Goal: Check status: Check status

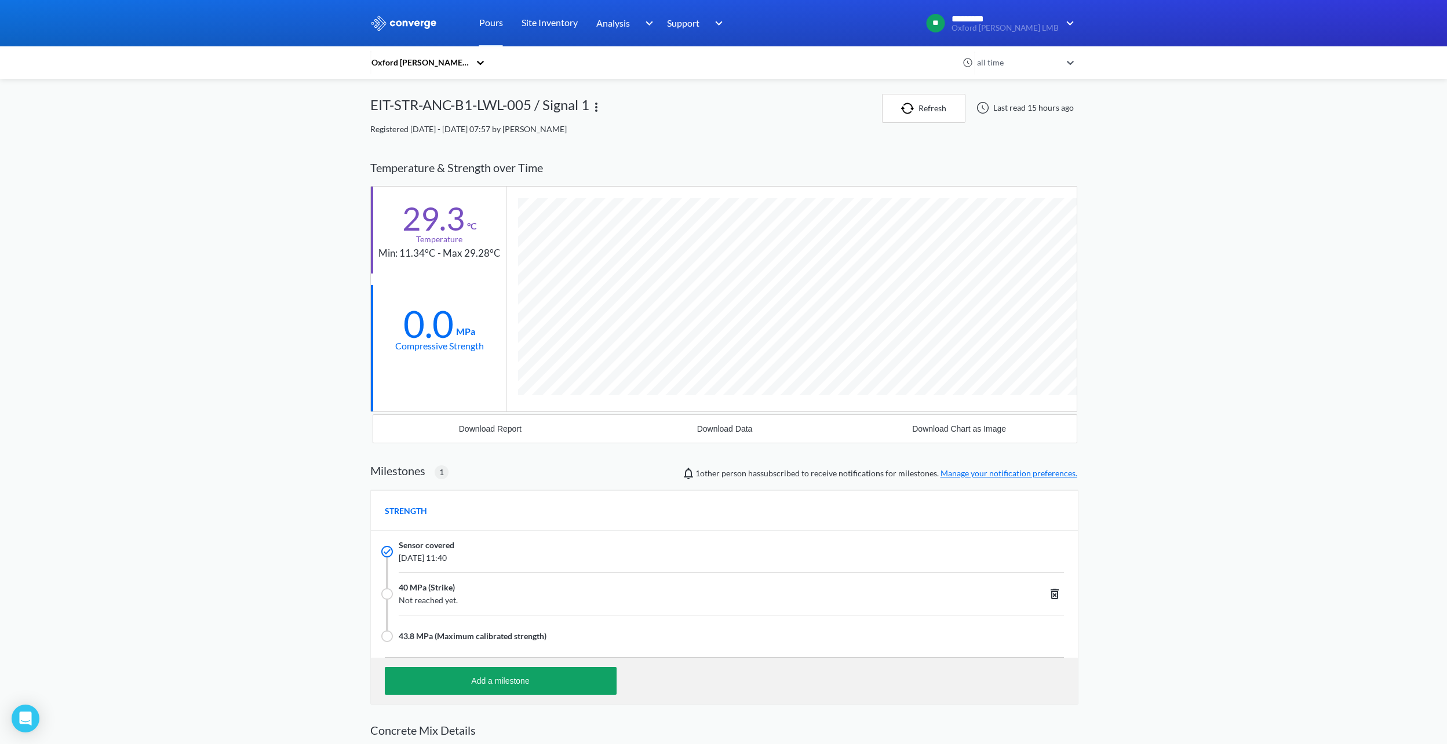
scroll to position [779, 707]
click at [902, 115] on button "Refresh" at bounding box center [915, 108] width 83 height 29
click at [906, 108] on img "button" at bounding box center [901, 109] width 17 height 12
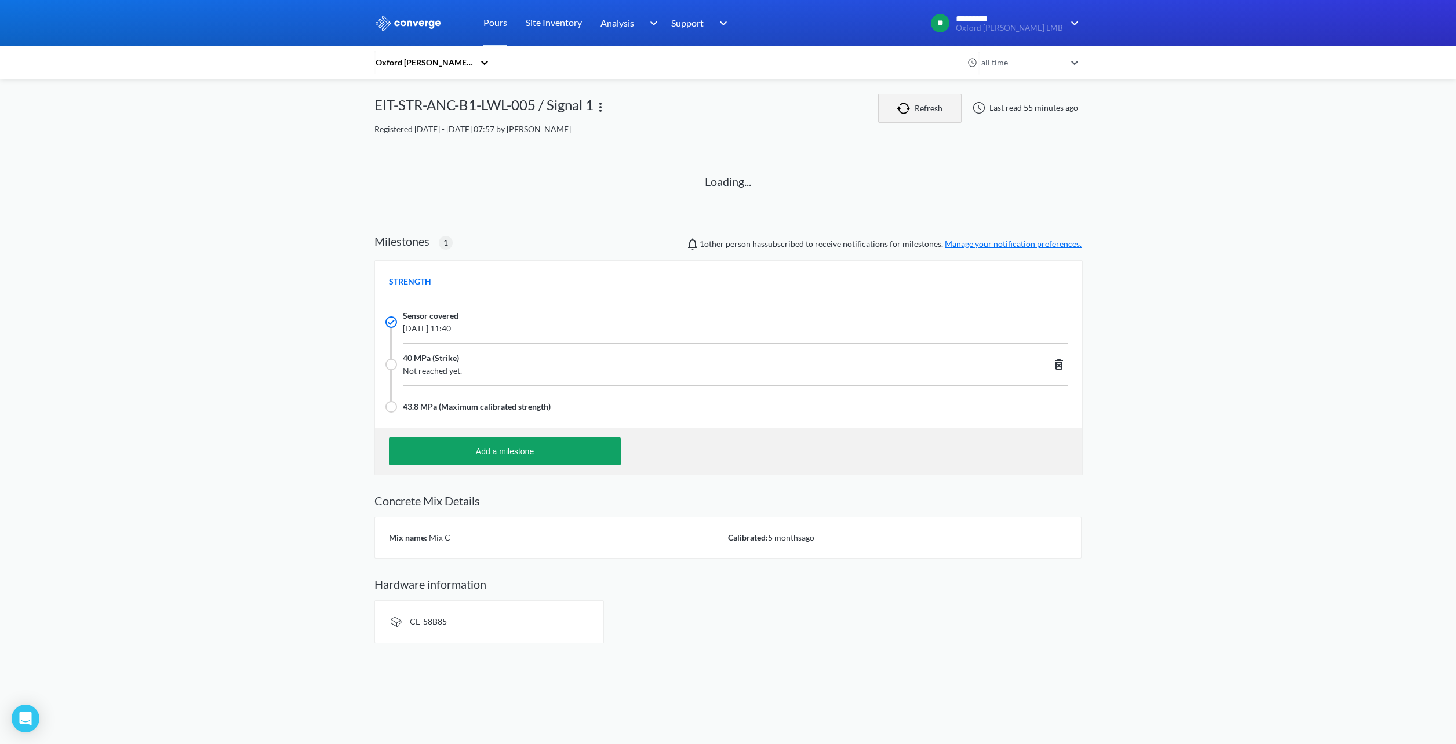
click at [906, 108] on img "button" at bounding box center [905, 109] width 17 height 12
click at [903, 109] on img "button" at bounding box center [905, 109] width 17 height 12
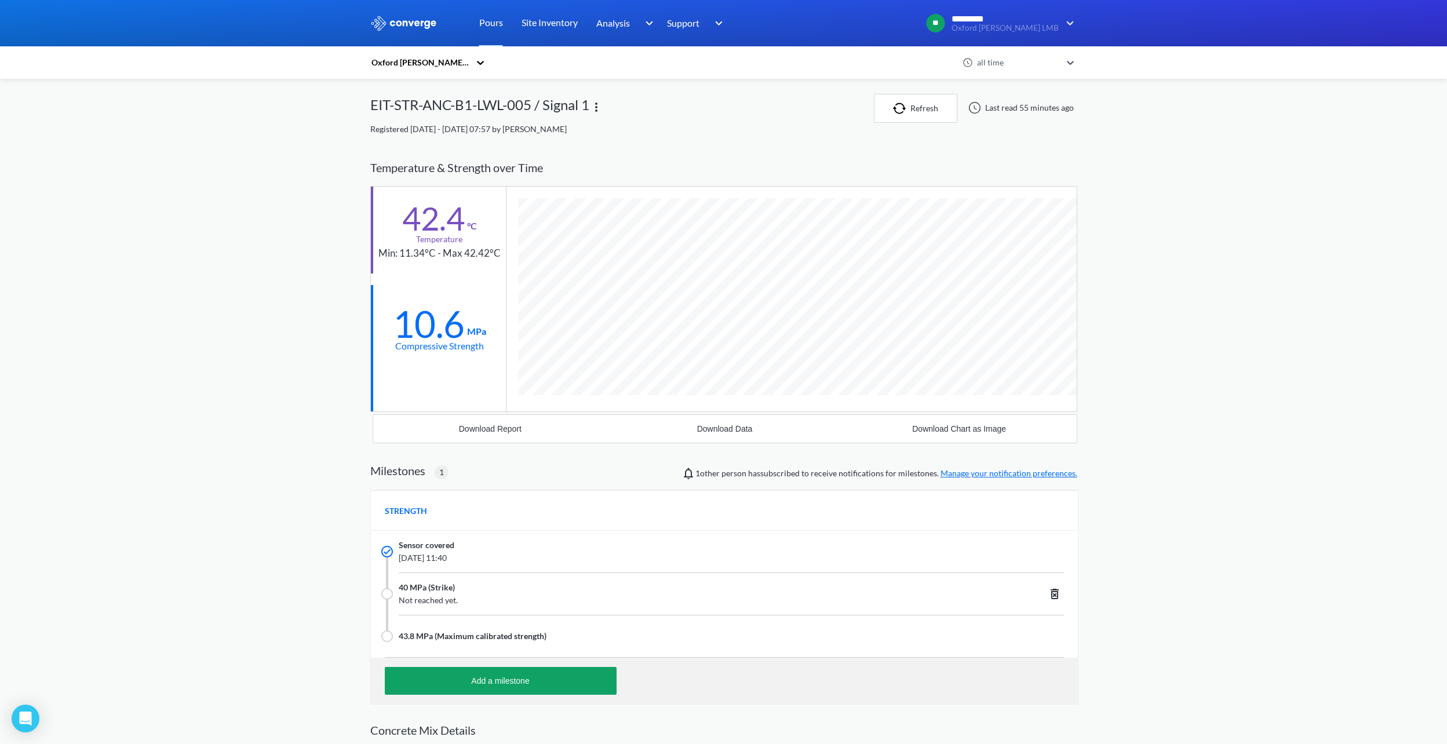
click at [1219, 267] on div "MENU Oxford Ellison LMB Pours Site Inventory Analysis Concrete Performance BIM …" at bounding box center [723, 441] width 1447 height 882
click at [273, 388] on div "MENU Oxford Ellison LMB Pours Site Inventory Analysis Concrete Performance BIM …" at bounding box center [723, 441] width 1447 height 882
click at [702, 167] on div "Temperature & Strength over Time" at bounding box center [723, 168] width 707 height 37
